Goal: Task Accomplishment & Management: Use online tool/utility

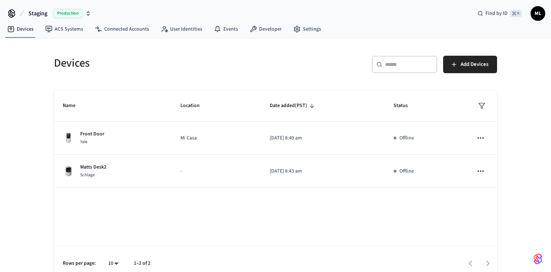
click at [87, 16] on icon "button" at bounding box center [88, 14] width 6 height 6
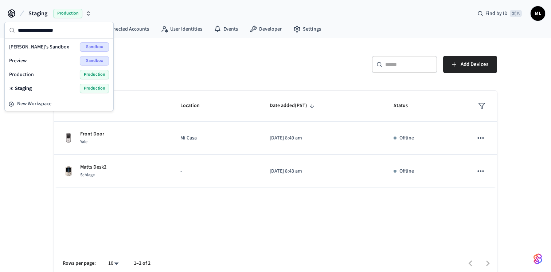
click at [83, 77] on span "Production" at bounding box center [94, 74] width 29 height 9
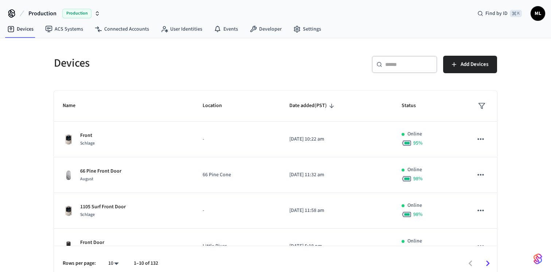
click at [401, 65] on input "text" at bounding box center [408, 64] width 47 height 7
paste input "**********"
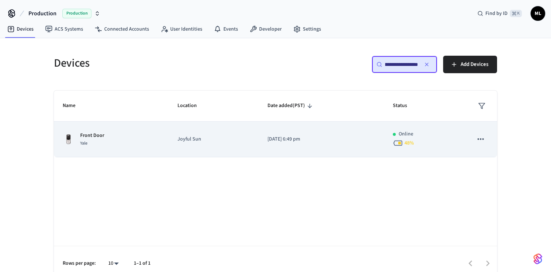
type input "**********"
click at [225, 138] on p "Joyful Sun" at bounding box center [214, 140] width 73 height 8
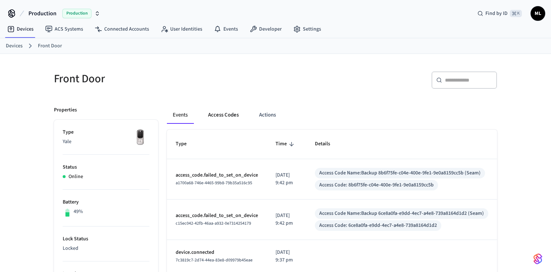
click at [222, 113] on button "Access Codes" at bounding box center [223, 115] width 42 height 18
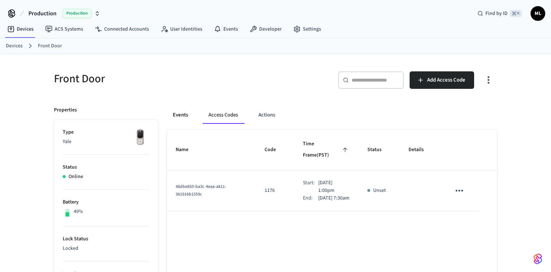
click at [181, 116] on button "Events" at bounding box center [180, 115] width 27 height 18
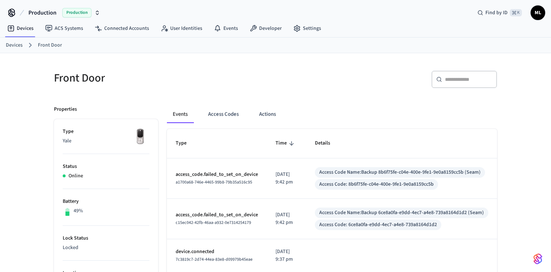
scroll to position [0, 0]
click at [221, 113] on button "Access Codes" at bounding box center [223, 115] width 42 height 18
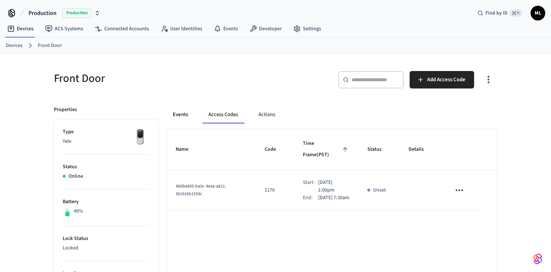
click at [184, 116] on button "Events" at bounding box center [180, 115] width 27 height 18
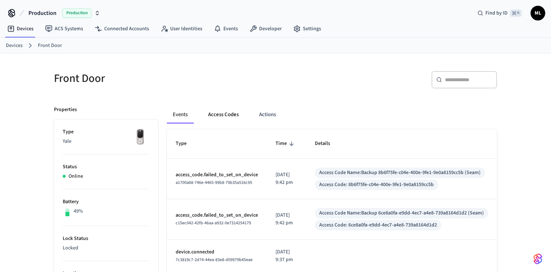
click at [226, 116] on button "Access Codes" at bounding box center [223, 115] width 42 height 18
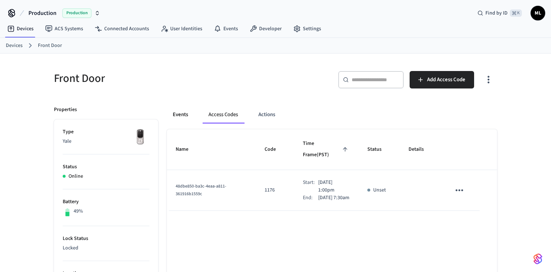
click at [179, 116] on button "Events" at bounding box center [180, 115] width 27 height 18
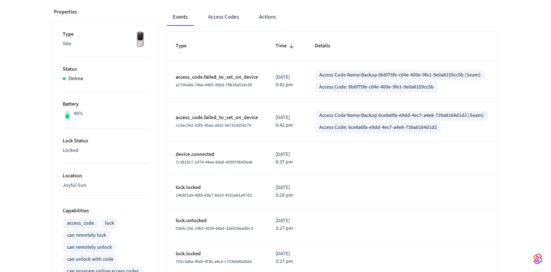
scroll to position [0, 0]
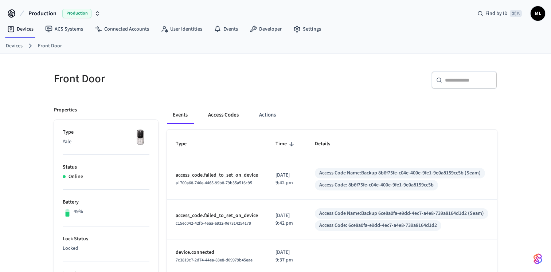
click at [225, 118] on button "Access Codes" at bounding box center [223, 115] width 42 height 18
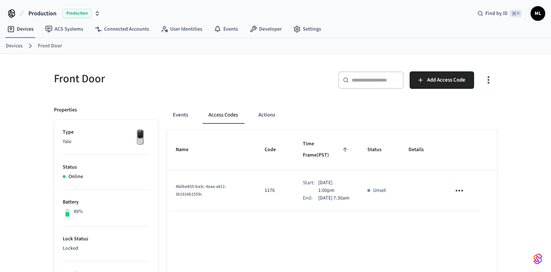
click at [185, 184] on span "48dbe850-ba3c-4eaa-a811-361916b1559c" at bounding box center [201, 191] width 51 height 14
copy span "48dbe850-ba3c-4eaa-a811-361916b1559c"
click at [179, 113] on button "Events" at bounding box center [180, 115] width 27 height 18
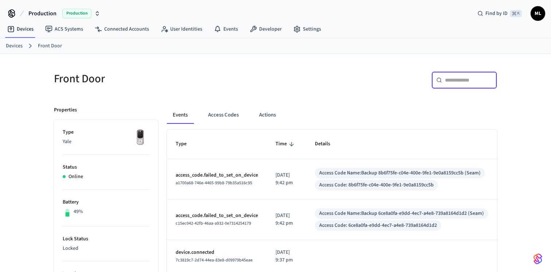
click at [457, 83] on input "text" at bounding box center [468, 80] width 47 height 7
paste input "**********"
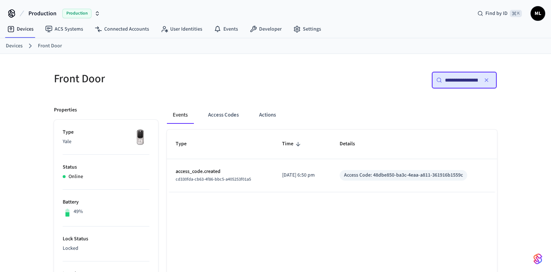
scroll to position [0, 57]
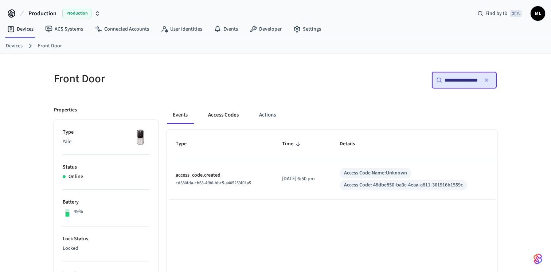
type input "**********"
click at [220, 117] on button "Access Codes" at bounding box center [223, 115] width 42 height 18
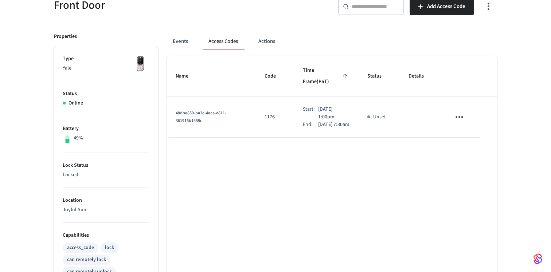
scroll to position [73, 0]
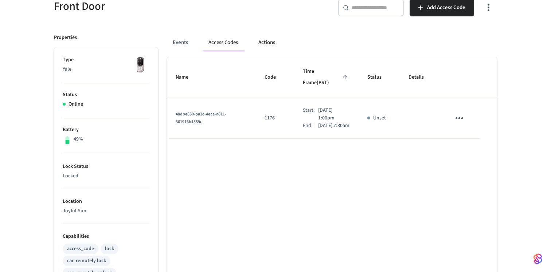
click at [268, 42] on button "Actions" at bounding box center [267, 43] width 28 height 18
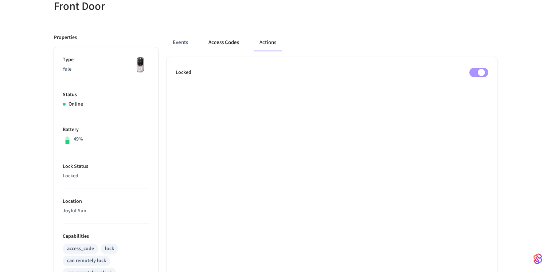
click at [237, 42] on button "Access Codes" at bounding box center [224, 43] width 42 height 18
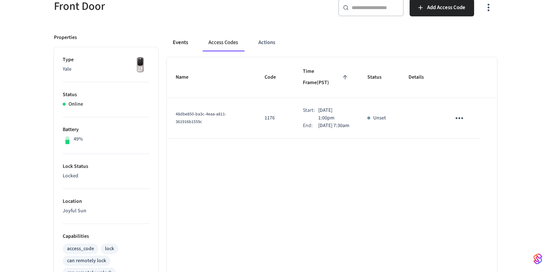
click at [182, 42] on button "Events" at bounding box center [180, 43] width 27 height 18
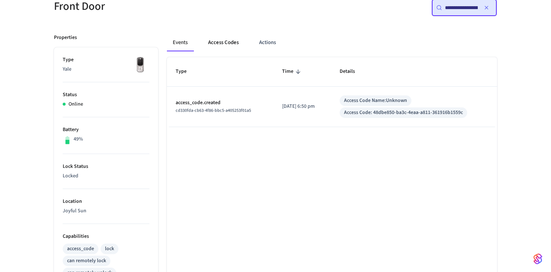
click at [218, 43] on button "Access Codes" at bounding box center [223, 43] width 42 height 18
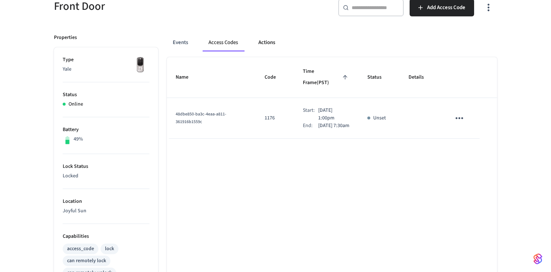
click at [268, 41] on button "Actions" at bounding box center [267, 43] width 28 height 18
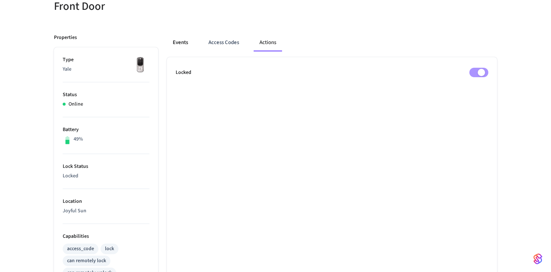
click at [185, 42] on button "Events" at bounding box center [180, 43] width 27 height 18
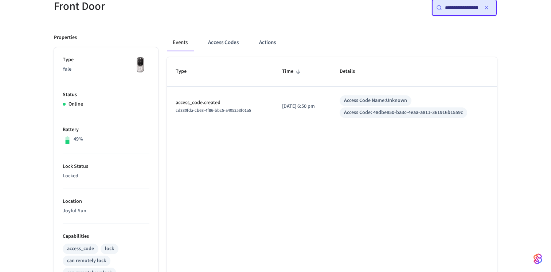
click at [487, 7] on icon "button" at bounding box center [486, 7] width 3 height 3
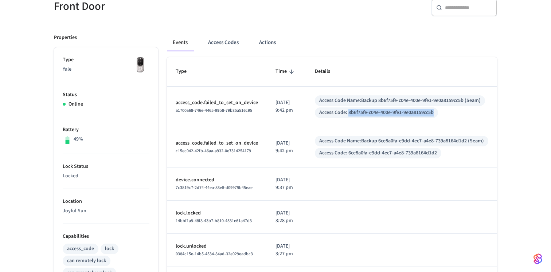
drag, startPoint x: 351, startPoint y: 113, endPoint x: 438, endPoint y: 111, distance: 87.5
click at [438, 111] on div "Access Code: 8b6f75fe-c04e-400e-9fe1-9e0a8159cc5b" at bounding box center [376, 113] width 123 height 11
copy div "8b6f75fe-c04e-400e-9fe1-9e0a8159cc5b"
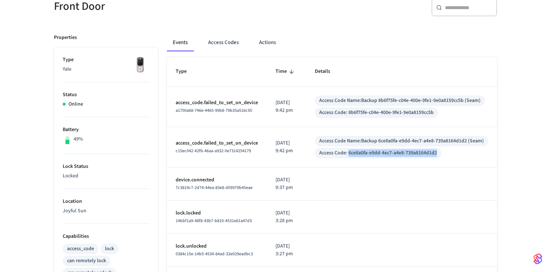
drag, startPoint x: 347, startPoint y: 154, endPoint x: 440, endPoint y: 155, distance: 93.4
click at [440, 155] on div "Access Code Name: Backup 6ce8a0fa-e9dd-4ec7-a4e8-739a8164d1d2 (Seam) Access Cod…" at bounding box center [402, 147] width 174 height 23
copy div "6ce8a0fa-e9dd-4ec7-a4e8-739a8164d1d2"
click at [221, 43] on button "Access Codes" at bounding box center [223, 43] width 42 height 18
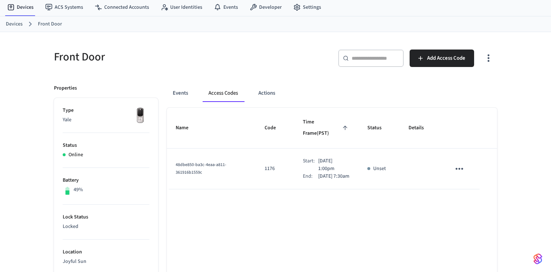
scroll to position [0, 0]
